Goal: Navigation & Orientation: Find specific page/section

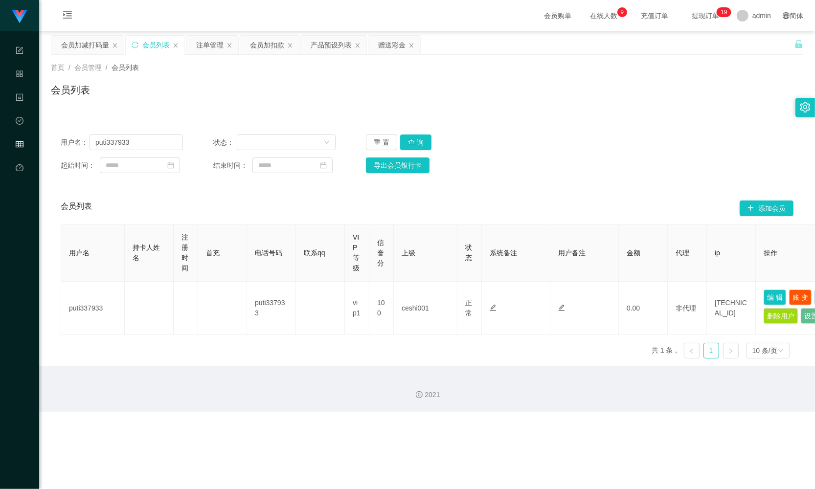
click at [289, 76] on div "首页 / 会员管理 / 会员列表 / 会员列表" at bounding box center [427, 84] width 753 height 43
